Goal: Task Accomplishment & Management: Manage account settings

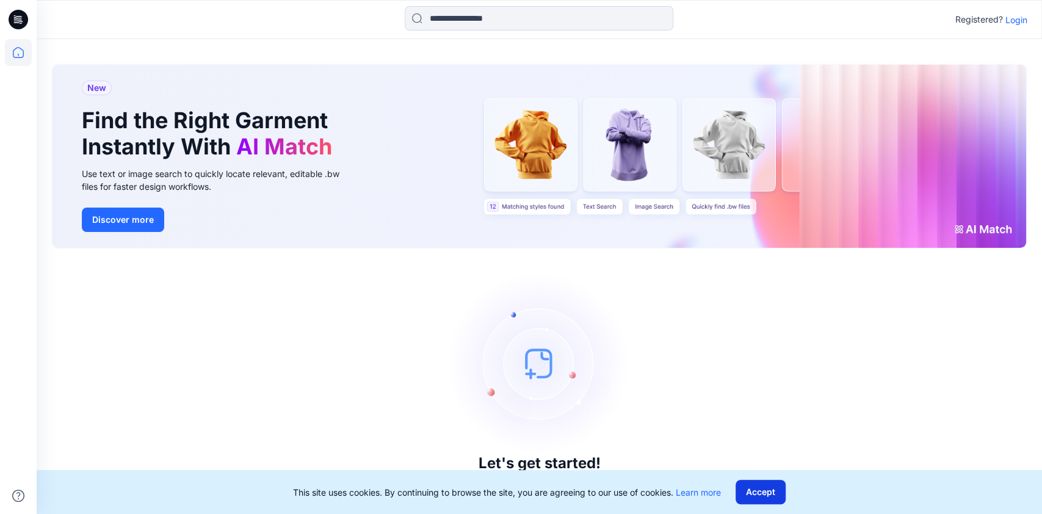
click at [746, 489] on button "Accept" at bounding box center [760, 492] width 50 height 24
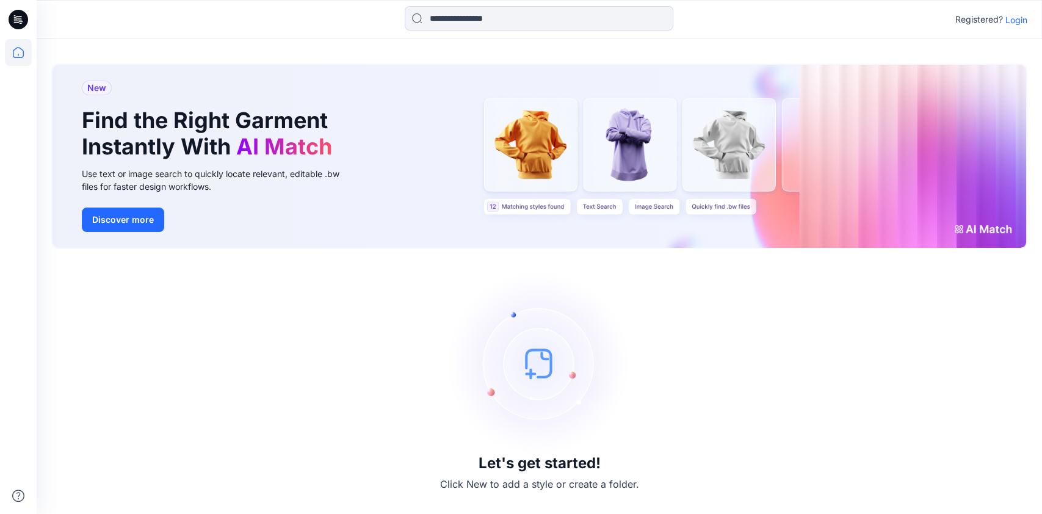
click at [1021, 13] on p "Login" at bounding box center [1016, 19] width 22 height 13
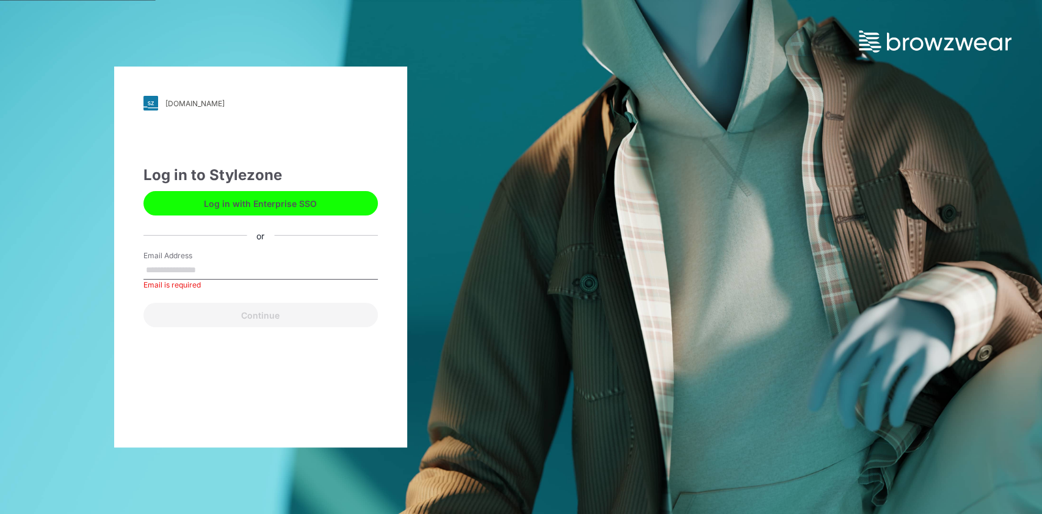
click at [145, 330] on div "[DOMAIN_NAME] Loading... Log in to Stylezone Log in with Enterprise SSO or Emai…" at bounding box center [260, 257] width 293 height 381
click at [185, 266] on input "Email Address" at bounding box center [260, 270] width 234 height 18
click at [213, 264] on input "Email Address" at bounding box center [260, 270] width 234 height 18
type input "**********"
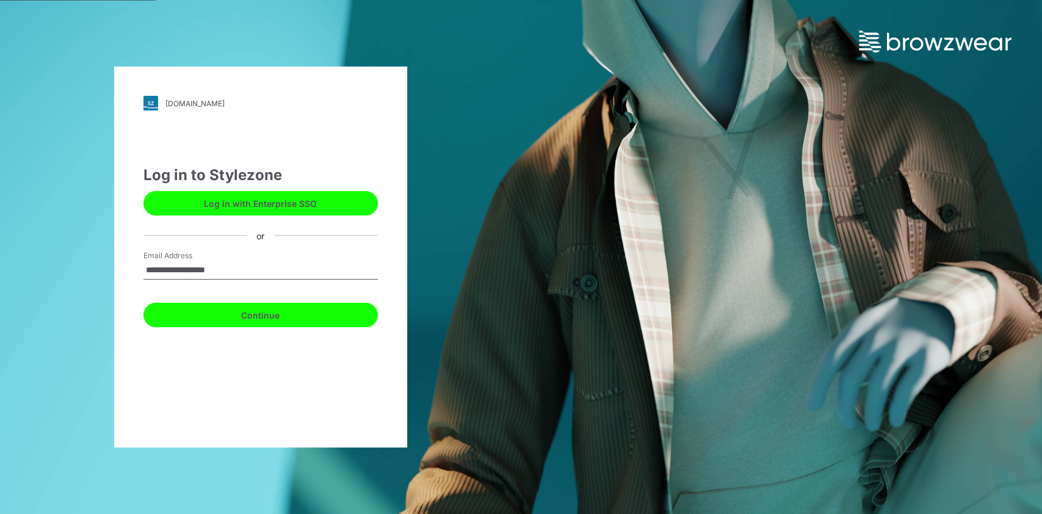
click at [248, 310] on button "Continue" at bounding box center [260, 315] width 234 height 24
